Goal: Information Seeking & Learning: Learn about a topic

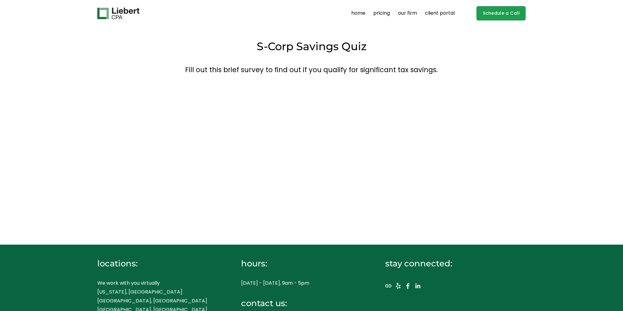
click at [160, 65] on div "S-Corp Savings Quiz Fill out this brief survey to find out if you qualify for s…" at bounding box center [311, 136] width 623 height 193
